Goal: Information Seeking & Learning: Stay updated

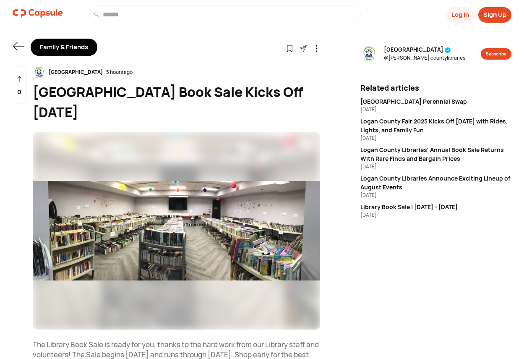
scroll to position [156, 0]
